Goal: Book appointment/travel/reservation

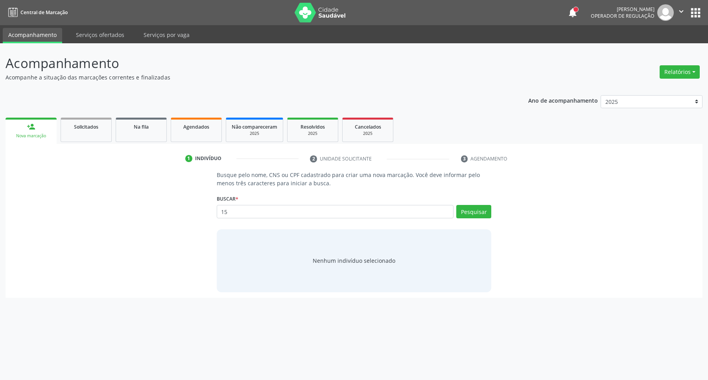
type input "1"
drag, startPoint x: 386, startPoint y: 213, endPoint x: 381, endPoint y: 223, distance: 11.3
click at [386, 213] on input "text" at bounding box center [335, 211] width 237 height 13
type input "13797648405"
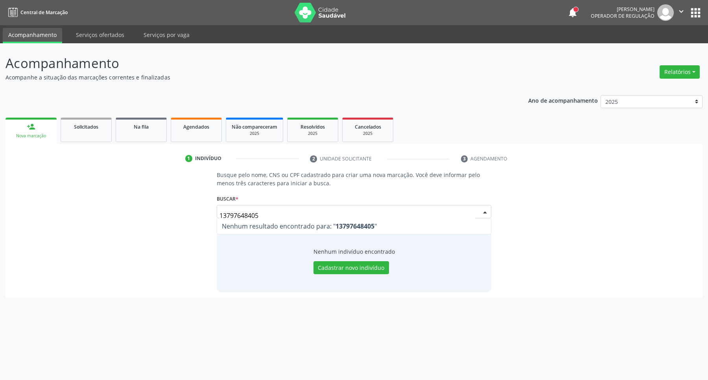
drag, startPoint x: 308, startPoint y: 214, endPoint x: 33, endPoint y: 233, distance: 275.0
click at [34, 233] on div "Busque pelo nome, CNS ou CPF cadastrado para criar uma nova marcação. Você deve…" at bounding box center [354, 231] width 686 height 121
type input "suelen lilian"
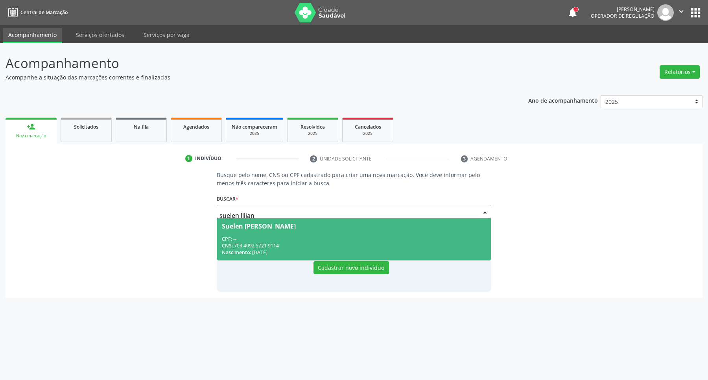
click at [338, 243] on div "CNS: 703 4092 5721 9114" at bounding box center [354, 245] width 265 height 7
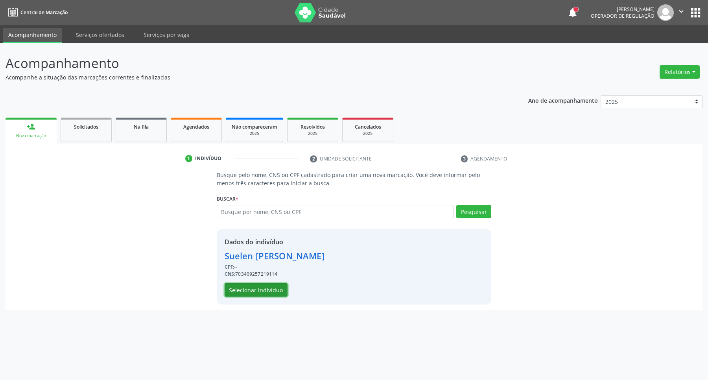
click at [276, 287] on button "Selecionar indivíduo" at bounding box center [256, 289] width 63 height 13
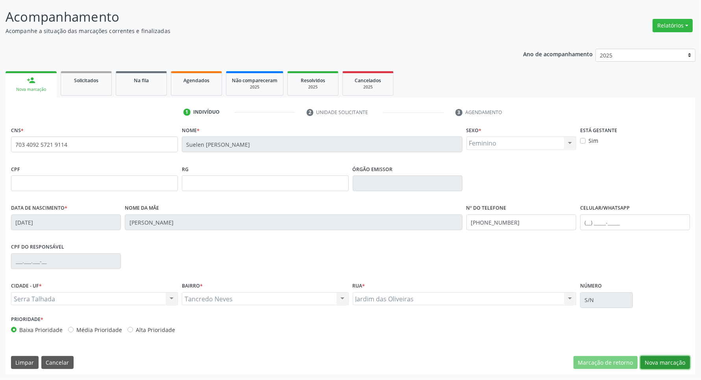
click at [666, 362] on button "Nova marcação" at bounding box center [665, 362] width 50 height 13
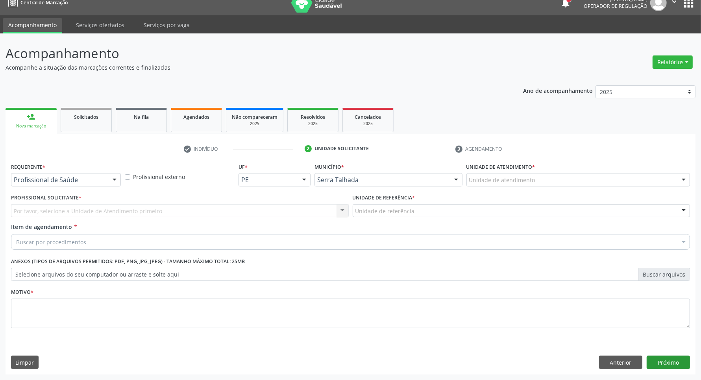
scroll to position [10, 0]
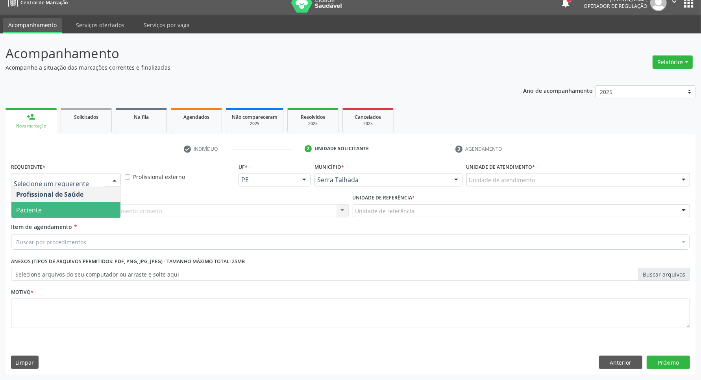
click at [57, 213] on span "Paciente" at bounding box center [65, 210] width 109 height 16
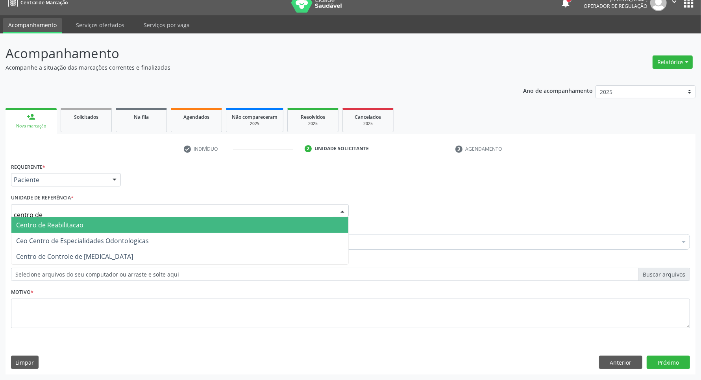
type input "centro de"
click at [61, 227] on span "Centro de Reabilitacao" at bounding box center [49, 225] width 67 height 9
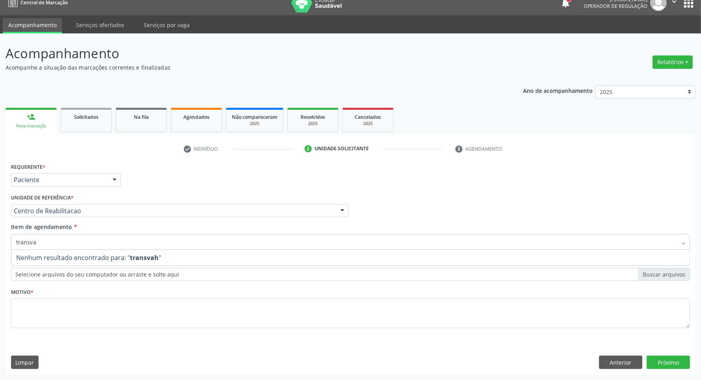
type input "transvag"
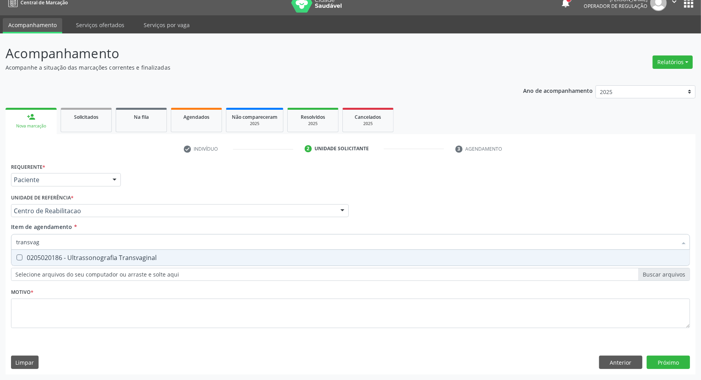
click at [86, 259] on div "0205020186 - Ultrassonografia Transvaginal" at bounding box center [350, 258] width 669 height 6
checkbox Transvaginal "true"
click at [80, 315] on div "Requerente * Paciente Profissional de Saúde Paciente Nenhum resultado encontrad…" at bounding box center [350, 250] width 679 height 178
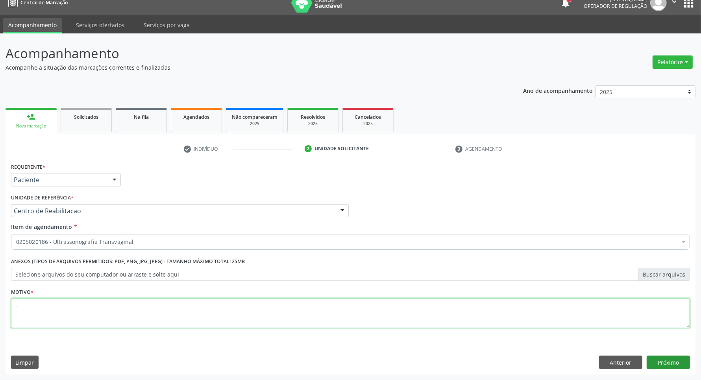
type textarea "."
click at [678, 363] on button "Próximo" at bounding box center [668, 362] width 43 height 13
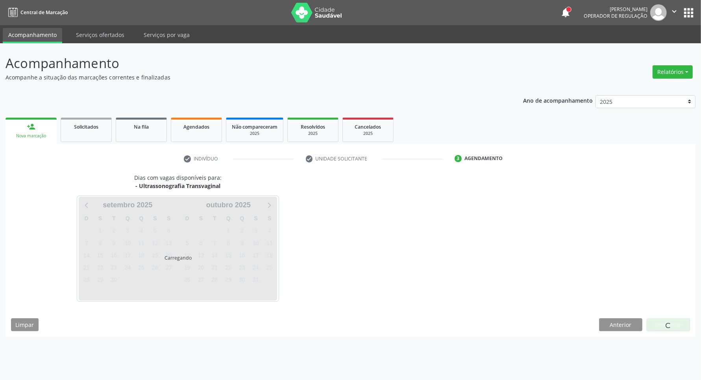
scroll to position [0, 0]
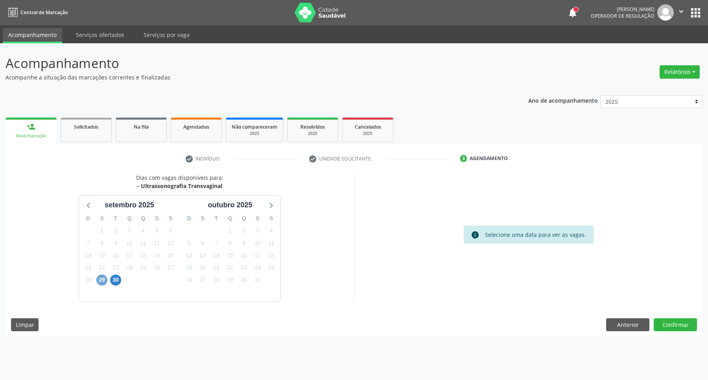
click at [98, 280] on span "29" at bounding box center [101, 280] width 11 height 11
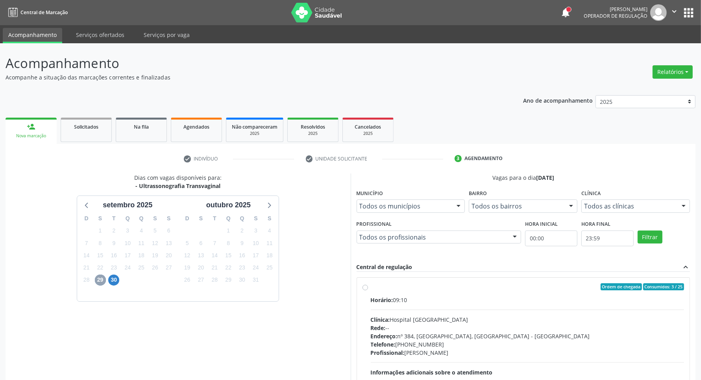
scroll to position [76, 0]
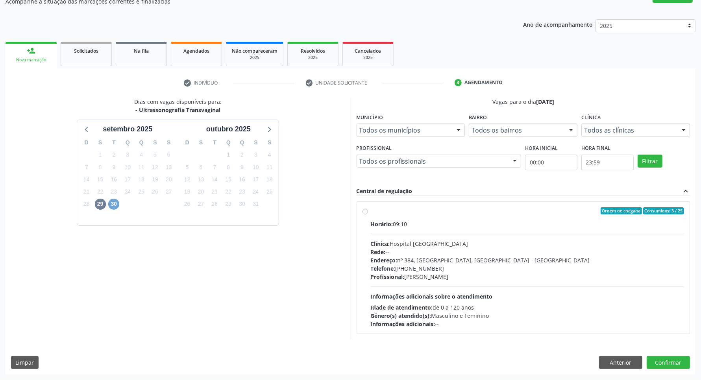
drag, startPoint x: 112, startPoint y: 205, endPoint x: 166, endPoint y: 217, distance: 54.9
click at [112, 205] on span "30" at bounding box center [113, 204] width 11 height 11
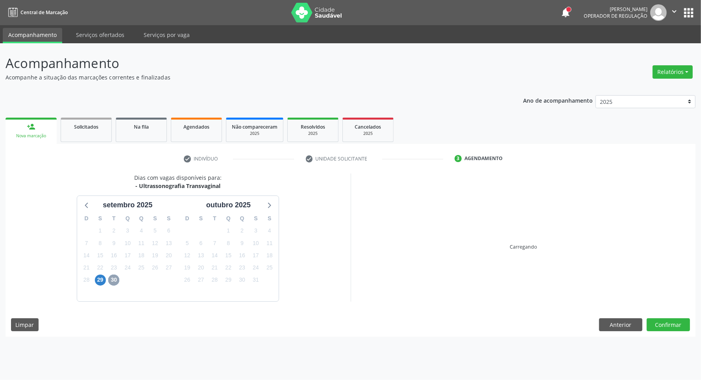
scroll to position [0, 0]
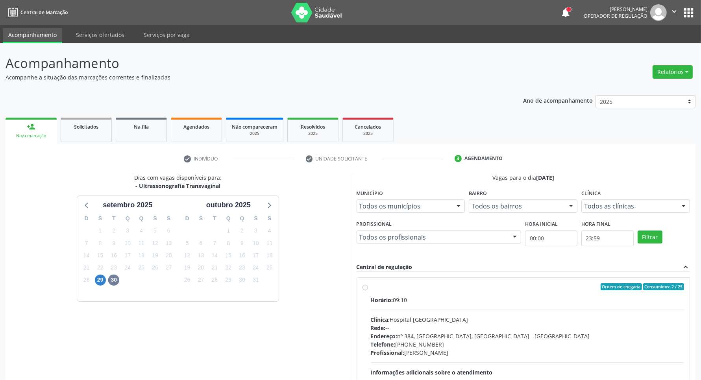
drag, startPoint x: 400, startPoint y: 311, endPoint x: 432, endPoint y: 272, distance: 50.3
click at [401, 311] on div "Horário: 09:10 Clínica: Hospital [GEOGRAPHIC_DATA] Rede: -- Endereço: [STREET_A…" at bounding box center [528, 350] width 314 height 108
radio input "true"
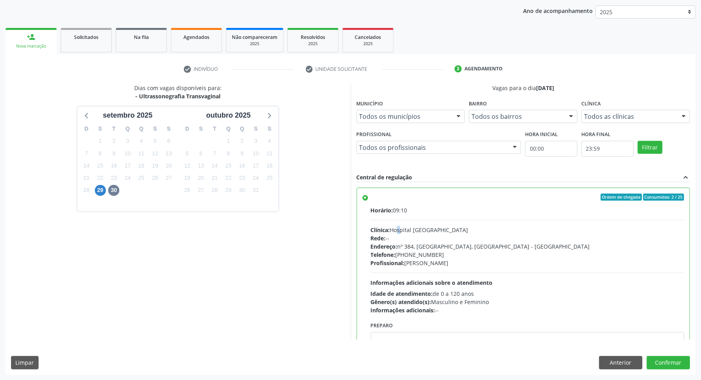
scroll to position [39, 0]
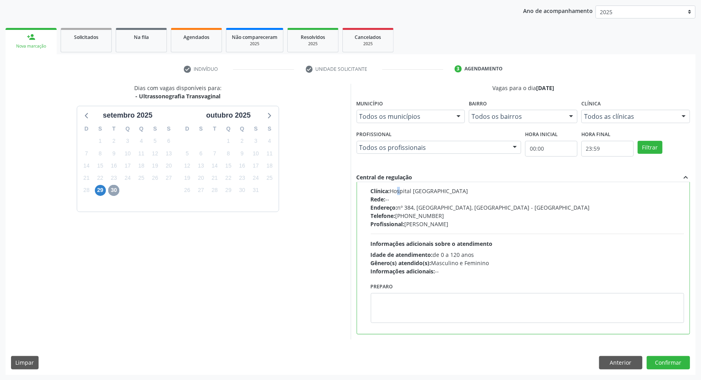
click at [115, 188] on span "30" at bounding box center [113, 190] width 11 height 11
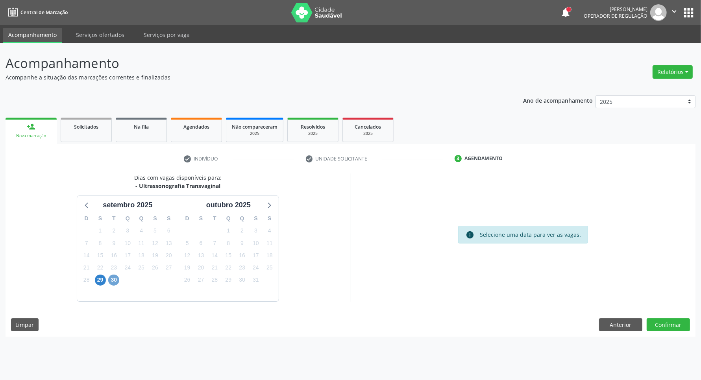
scroll to position [0, 0]
click at [102, 283] on span "29" at bounding box center [101, 280] width 11 height 11
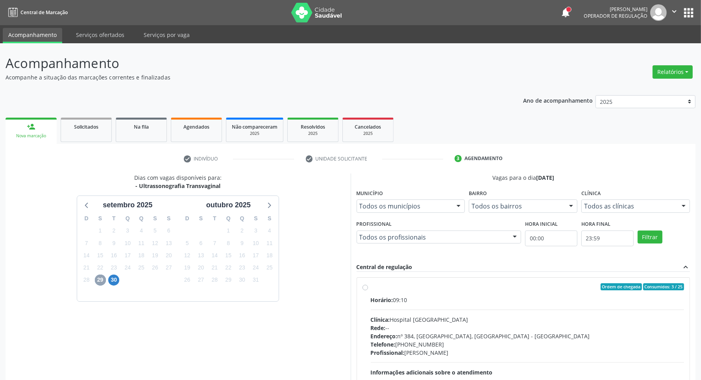
scroll to position [76, 0]
